Goal: Navigation & Orientation: Find specific page/section

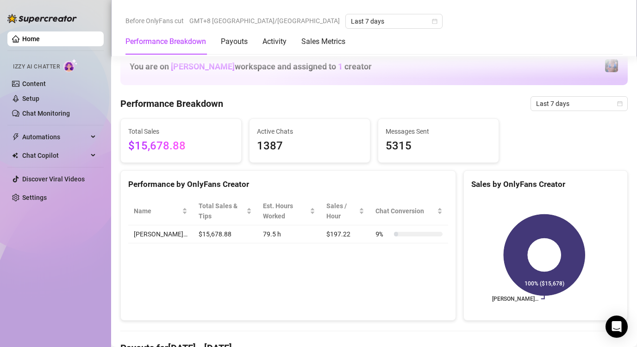
scroll to position [417, 0]
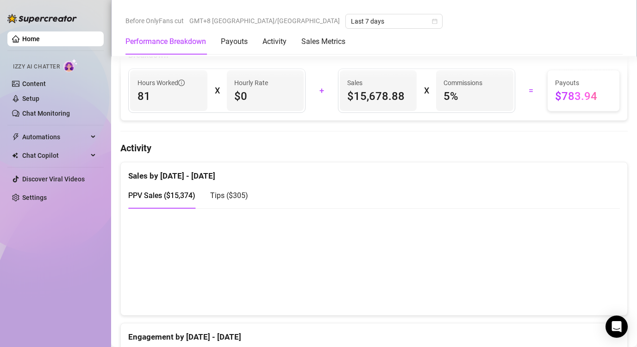
scroll to position [370, 0]
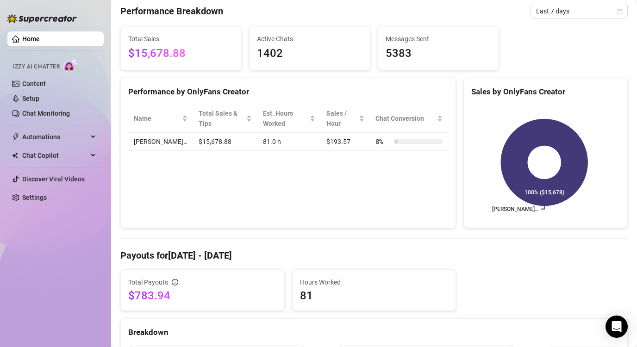
scroll to position [370, 0]
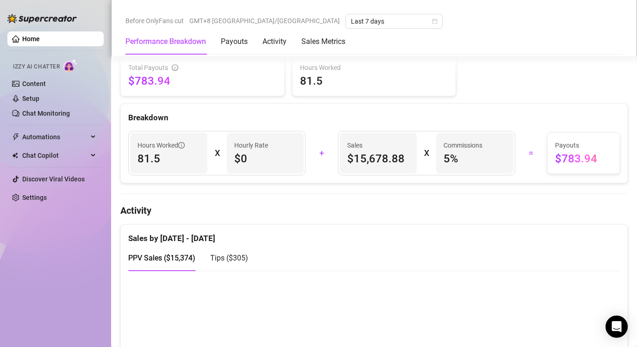
scroll to position [417, 0]
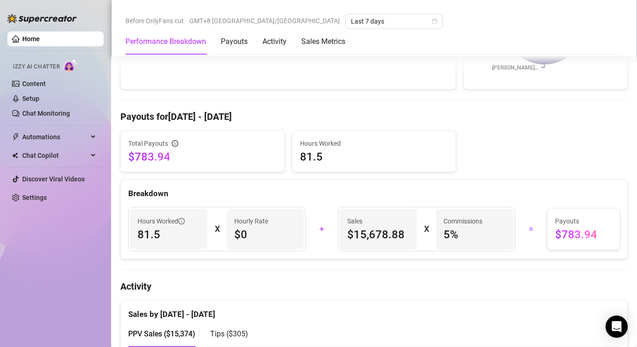
scroll to position [463, 0]
